Goal: Task Accomplishment & Management: Use online tool/utility

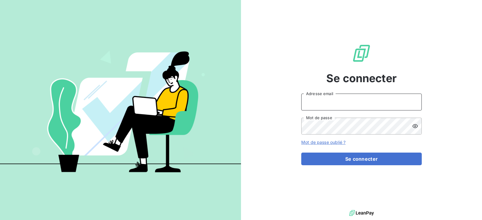
click at [337, 102] on input "Adresse email" at bounding box center [361, 102] width 121 height 17
type input "[EMAIL_ADDRESS][DOMAIN_NAME]"
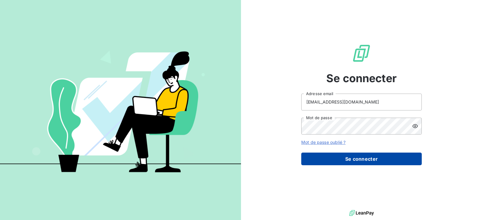
click at [364, 154] on button "Se connecter" at bounding box center [361, 159] width 121 height 13
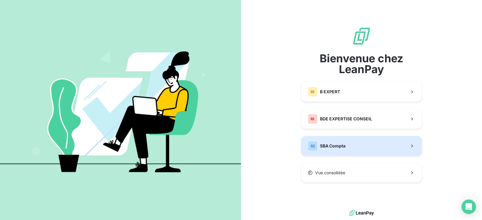
click at [337, 141] on div "SC SBA Compta" at bounding box center [327, 146] width 38 height 10
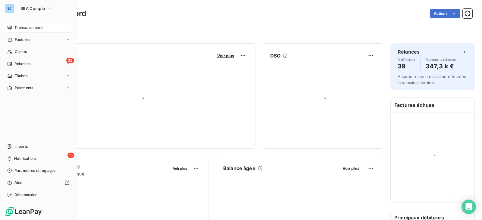
click at [24, 51] on span "Clients" at bounding box center [21, 51] width 12 height 5
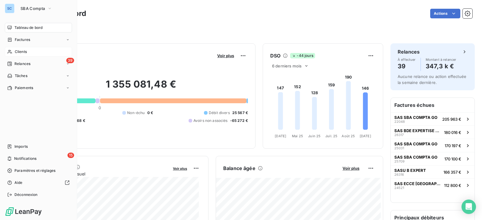
click at [15, 49] on span "Clients" at bounding box center [21, 51] width 12 height 5
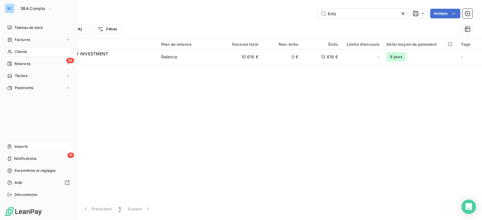
type input "kno"
click at [32, 147] on div "Imports" at bounding box center [38, 147] width 67 height 10
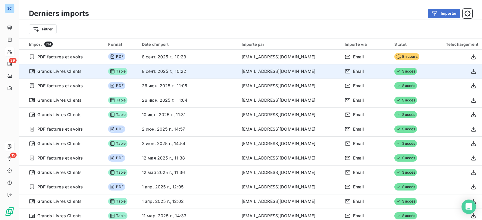
click at [291, 74] on td "[EMAIL_ADDRESS][DOMAIN_NAME]" at bounding box center [289, 71] width 103 height 14
click at [471, 71] on icon "button" at bounding box center [474, 71] width 6 height 6
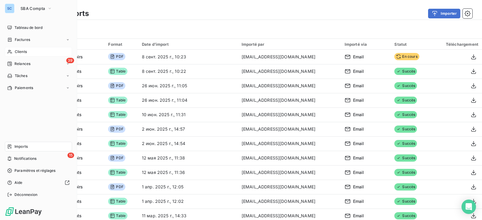
drag, startPoint x: 22, startPoint y: 52, endPoint x: 44, endPoint y: 54, distance: 22.7
click at [22, 52] on span "Clients" at bounding box center [21, 51] width 12 height 5
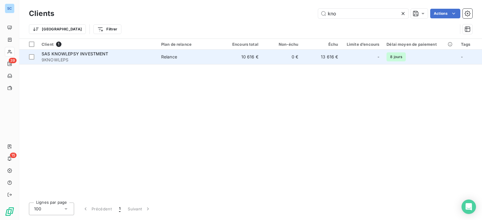
click at [269, 60] on td "0 €" at bounding box center [282, 57] width 40 height 14
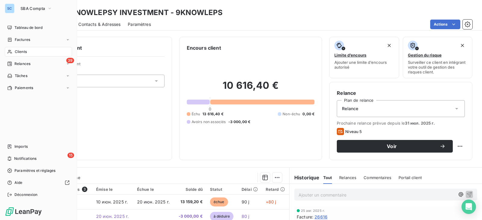
drag, startPoint x: 19, startPoint y: 143, endPoint x: 25, endPoint y: 109, distance: 34.6
click at [19, 143] on div "Imports" at bounding box center [38, 147] width 67 height 10
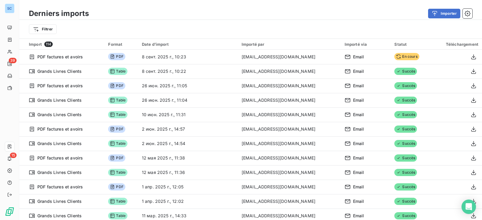
scroll to position [60, 0]
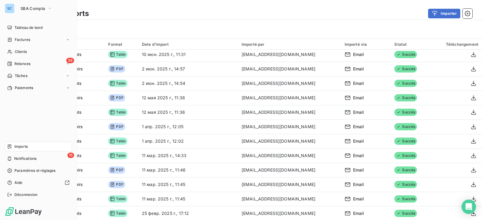
drag, startPoint x: 19, startPoint y: 48, endPoint x: 179, endPoint y: 46, distance: 160.1
click at [19, 48] on div "Clients" at bounding box center [38, 52] width 67 height 10
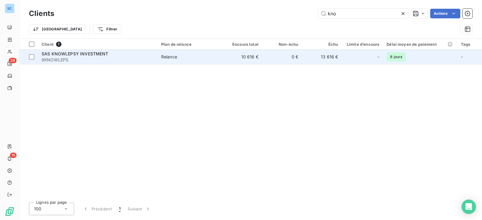
click at [235, 56] on td "10 616 €" at bounding box center [242, 57] width 40 height 14
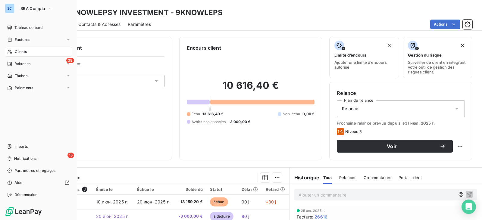
drag, startPoint x: 23, startPoint y: 50, endPoint x: 30, endPoint y: 50, distance: 6.9
click at [23, 50] on span "Clients" at bounding box center [21, 51] width 12 height 5
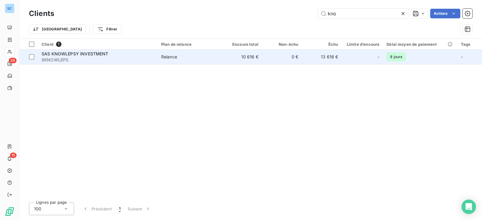
click at [261, 58] on td "10 616 €" at bounding box center [242, 57] width 40 height 14
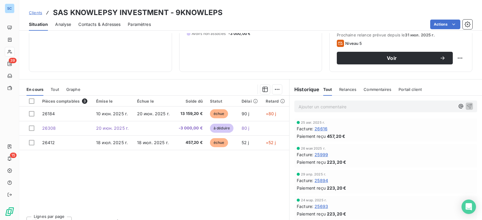
scroll to position [90, 0]
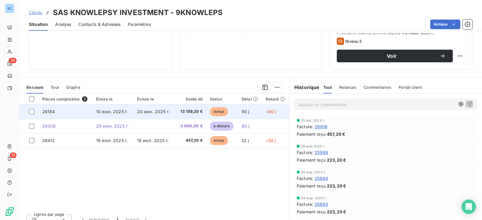
click at [156, 113] on span "20 июн. 2025 г." at bounding box center [153, 111] width 33 height 5
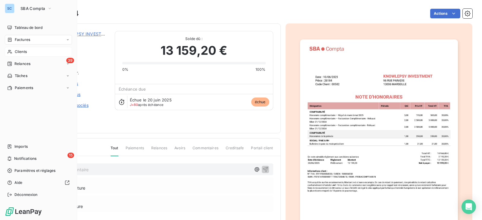
click at [41, 51] on div "Clients" at bounding box center [38, 52] width 67 height 10
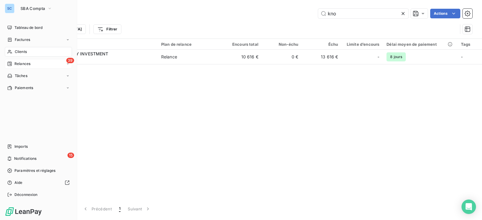
drag, startPoint x: 28, startPoint y: 62, endPoint x: 53, endPoint y: 62, distance: 25.0
click at [28, 62] on span "Relances" at bounding box center [22, 63] width 16 height 5
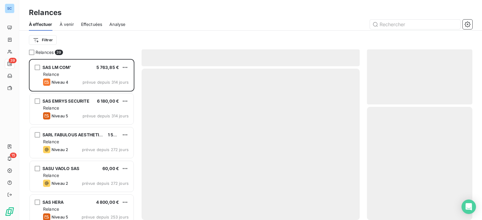
scroll to position [157, 101]
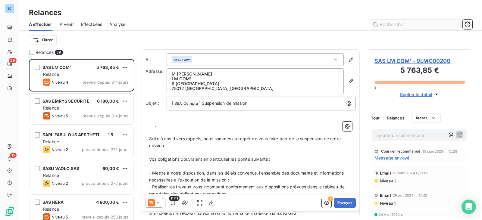
click at [396, 26] on input "text" at bounding box center [415, 25] width 90 height 10
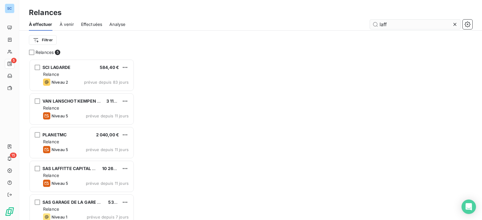
scroll to position [157, 101]
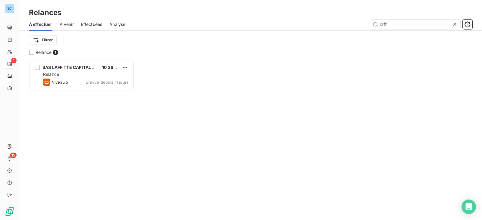
scroll to position [157, 101]
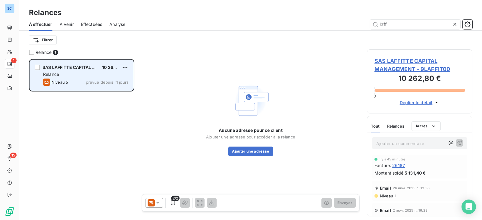
type input "laff"
click at [79, 77] on div "Relance" at bounding box center [86, 74] width 86 height 6
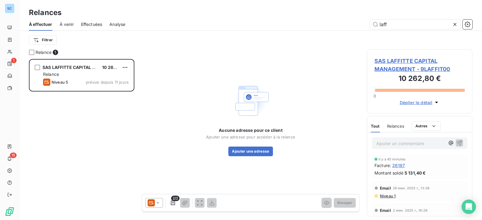
click at [161, 202] on div at bounding box center [154, 203] width 17 height 10
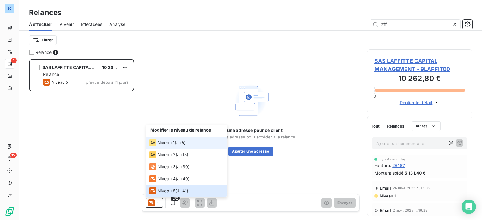
click at [170, 140] on div "Niveau 1" at bounding box center [162, 142] width 26 height 7
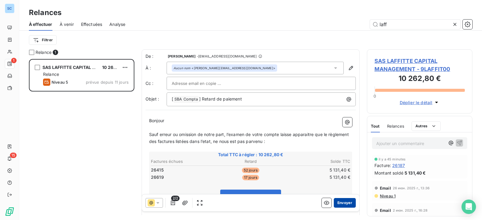
click at [336, 203] on button "Envoyer" at bounding box center [345, 203] width 22 height 10
